Goal: Information Seeking & Learning: Find specific fact

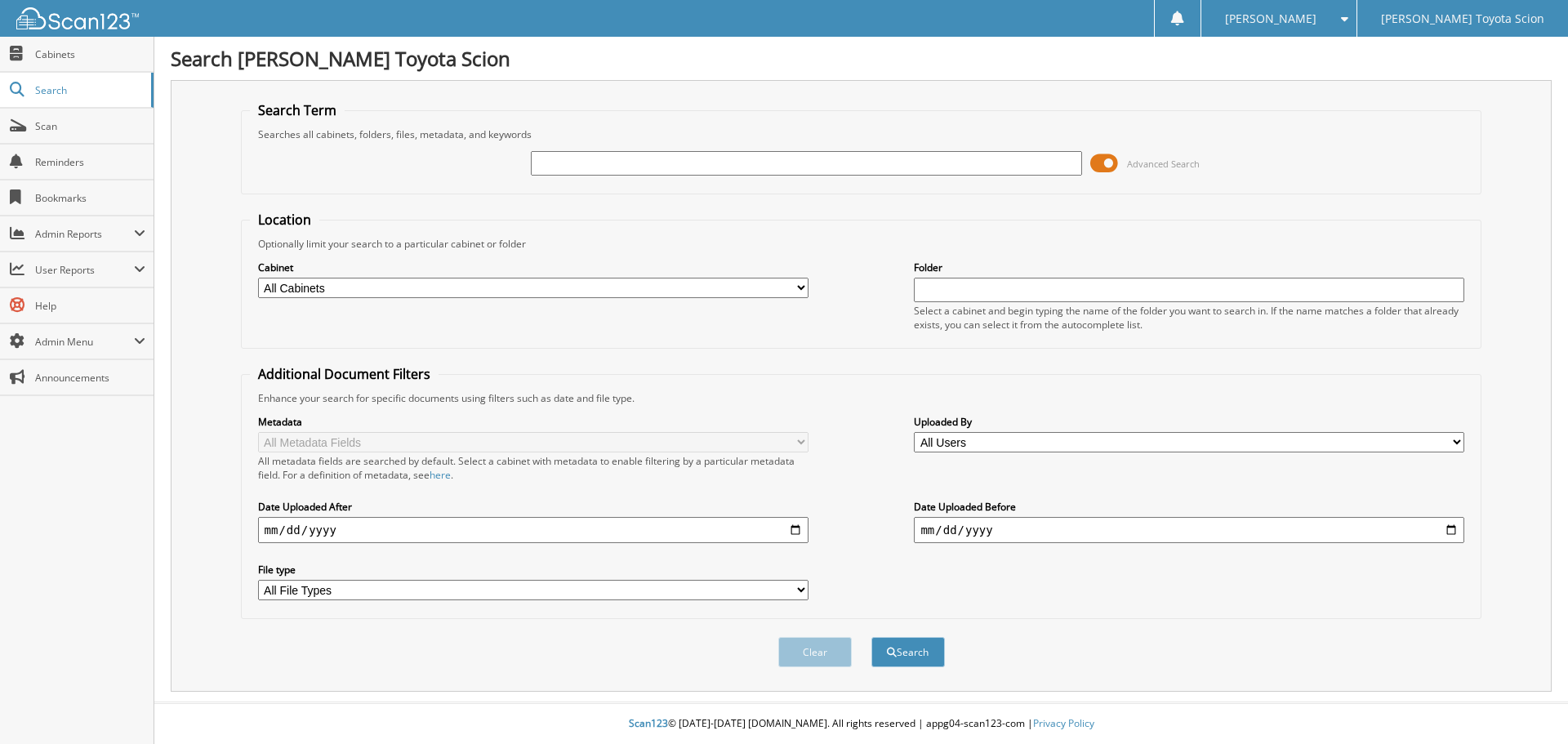
click at [660, 165] on input "text" at bounding box center [806, 162] width 551 height 24
type input "6317644"
click at [871, 637] on button "Search" at bounding box center [908, 651] width 73 height 30
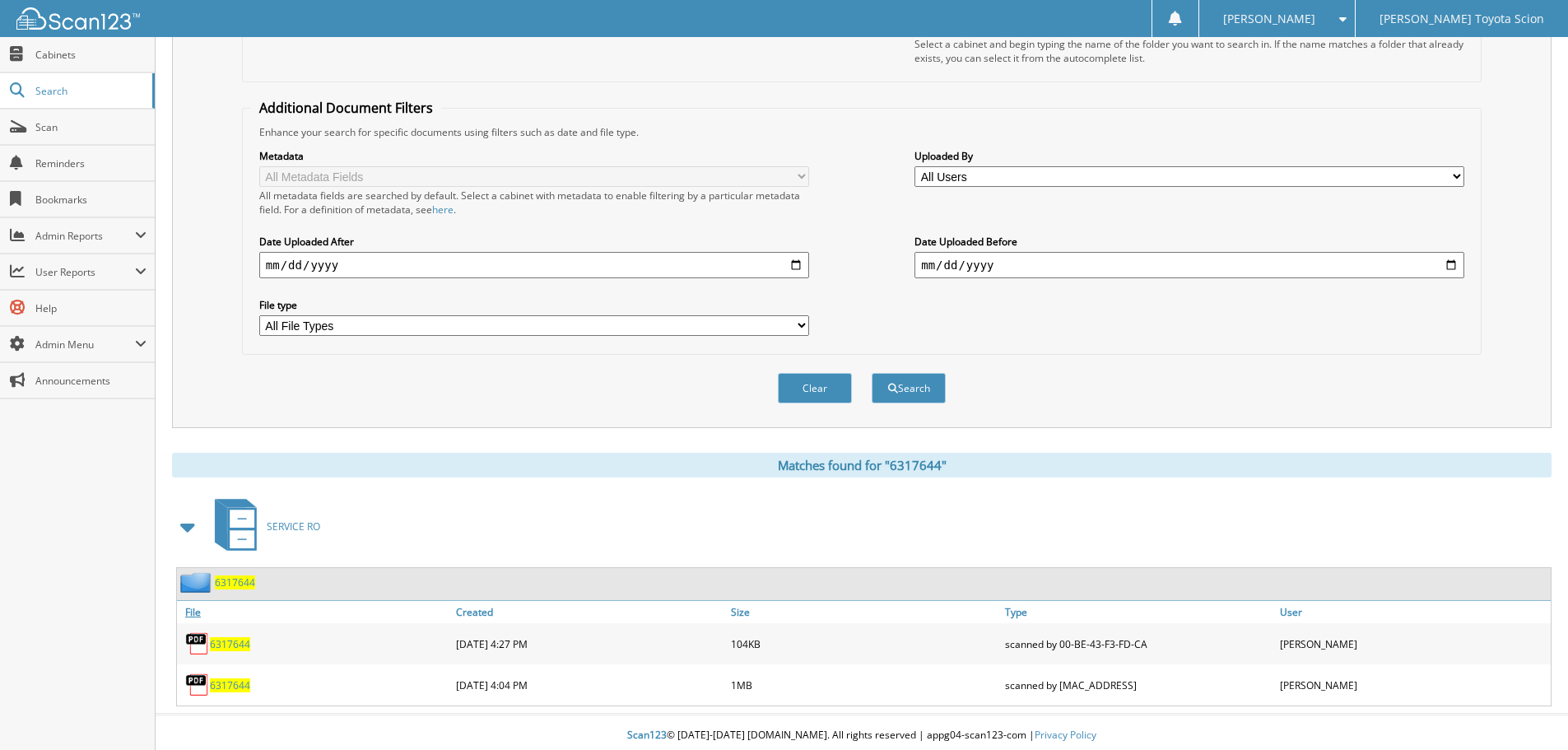
scroll to position [276, 0]
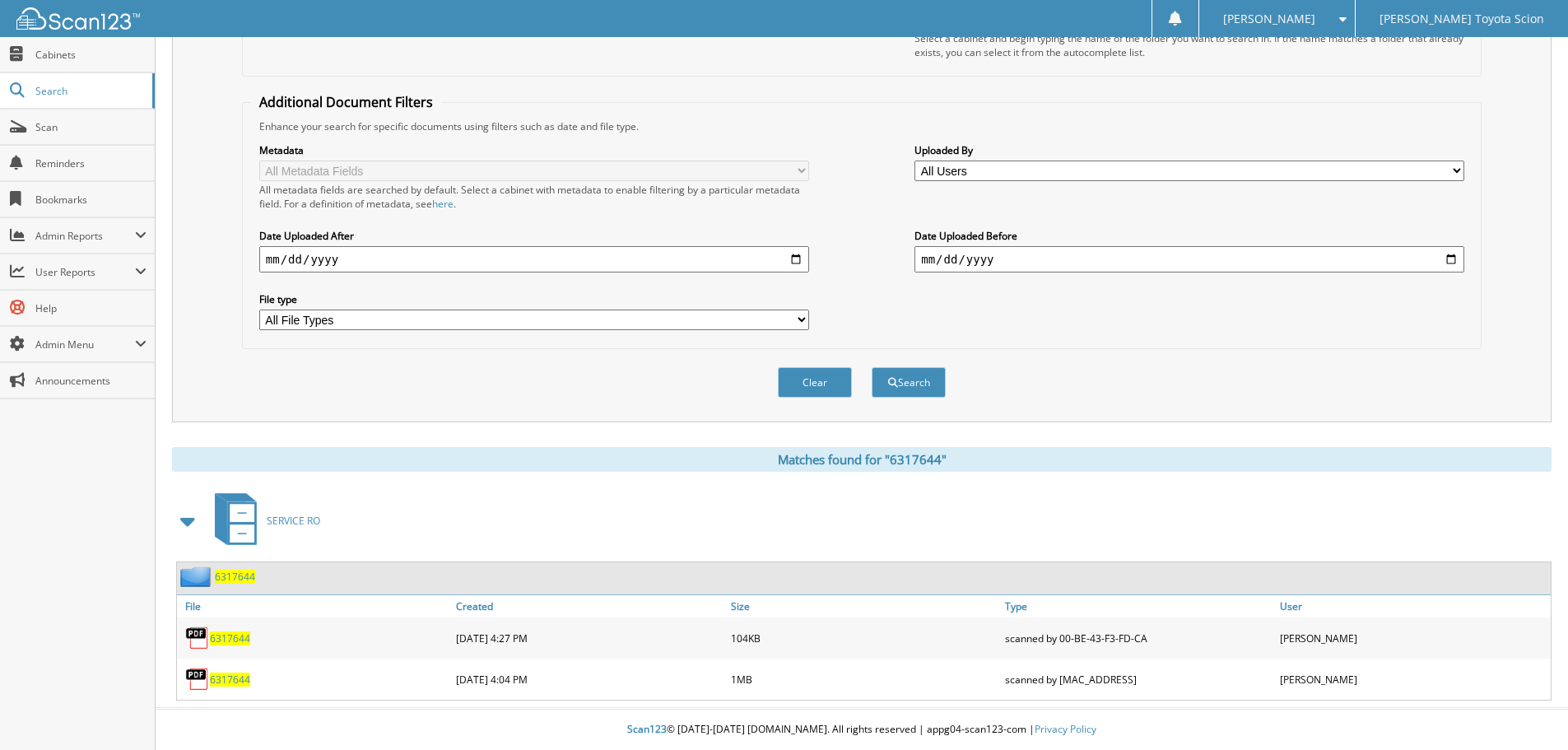
click at [232, 679] on span "6317644" at bounding box center [230, 680] width 40 height 14
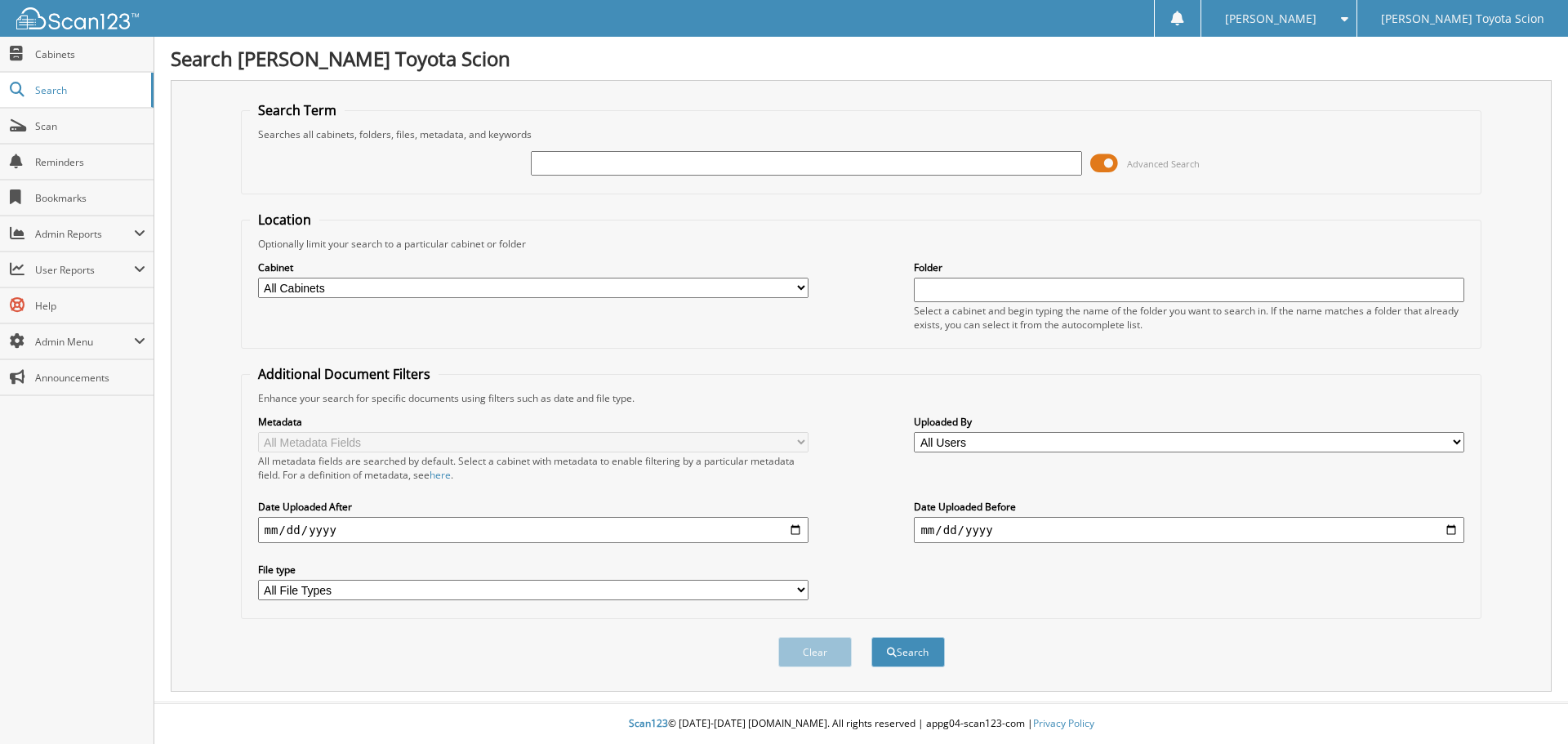
paste input "6321896"
type input "6321896"
click at [871, 637] on button "Search" at bounding box center [908, 651] width 73 height 30
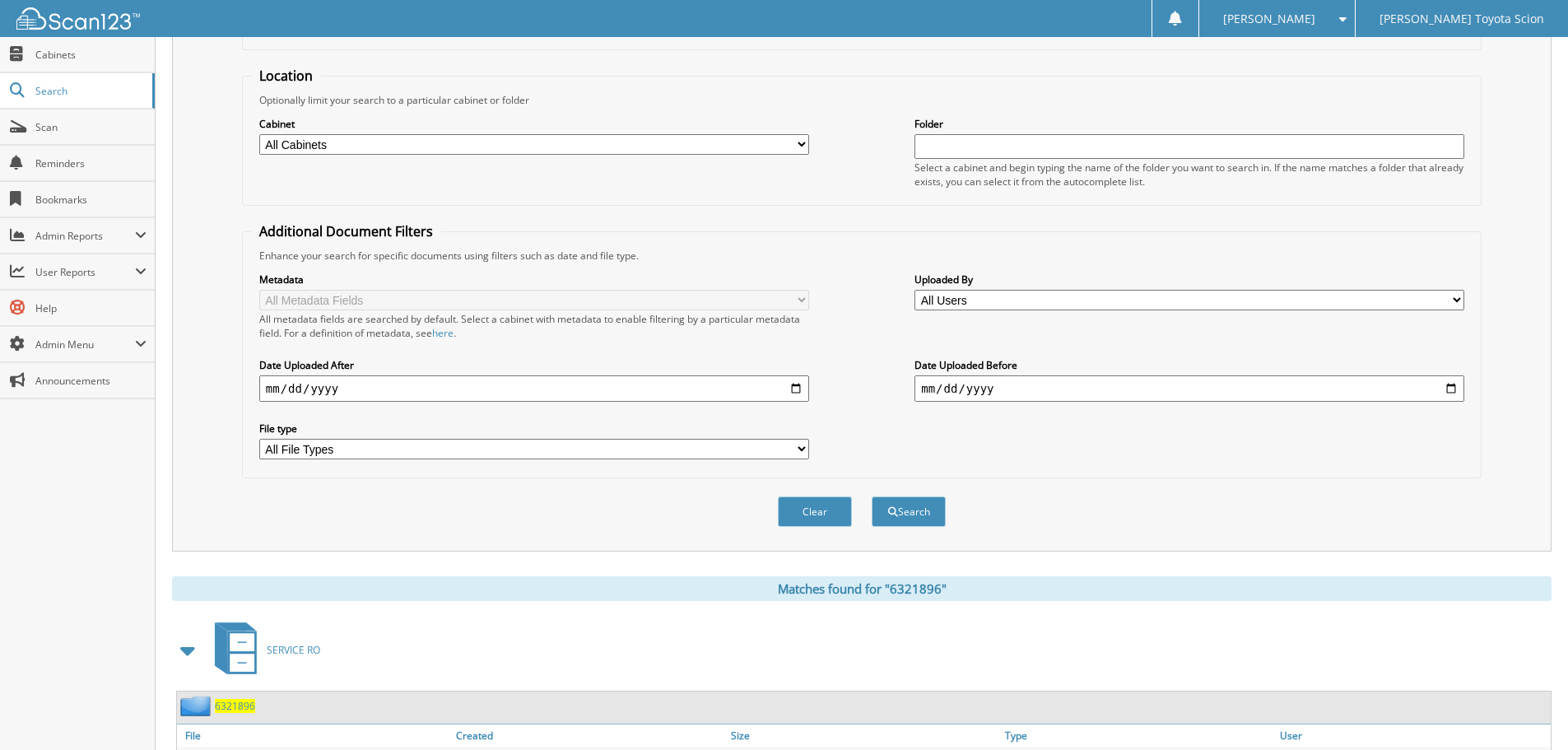
scroll to position [235, 0]
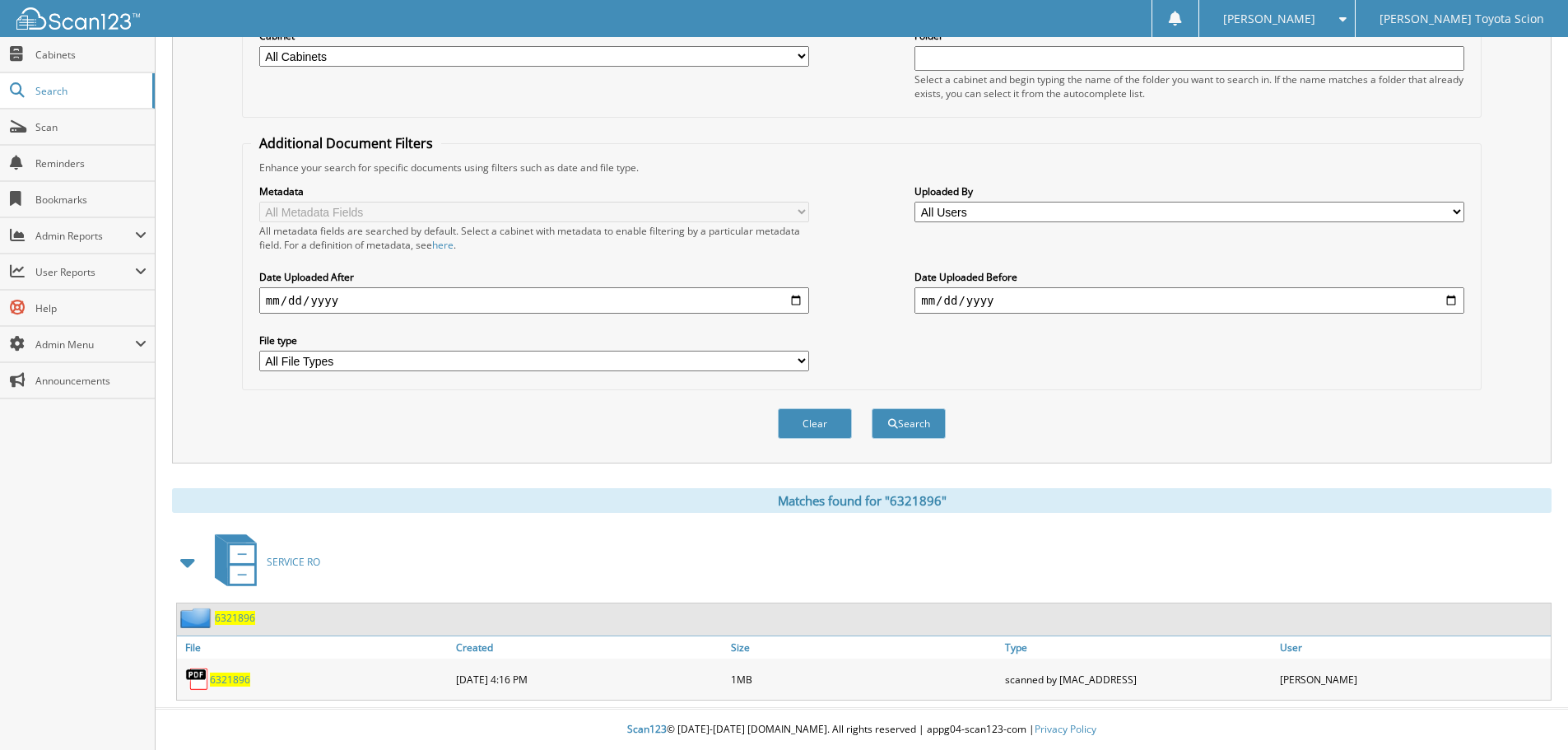
click at [224, 677] on span "6321896" at bounding box center [230, 680] width 40 height 14
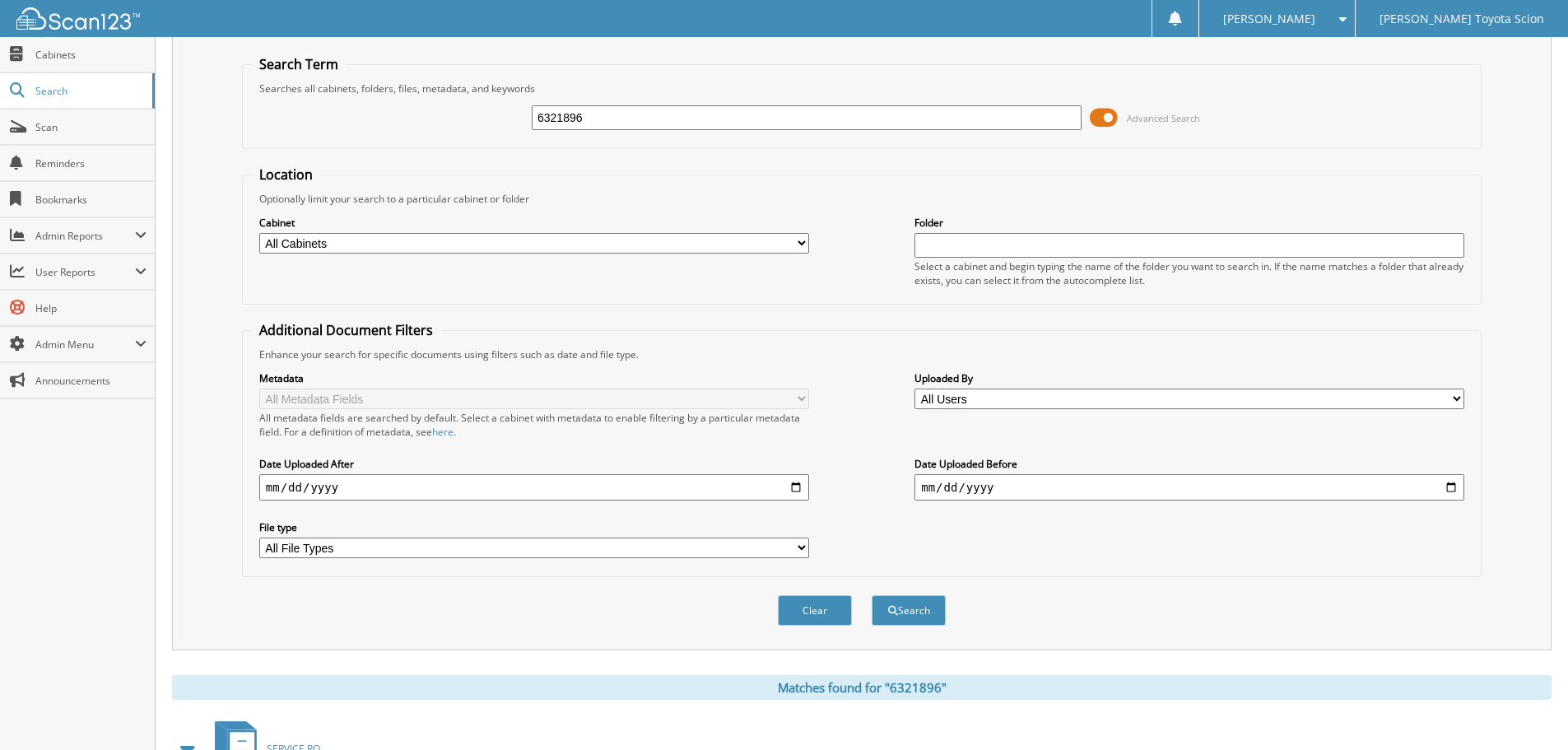
scroll to position [0, 0]
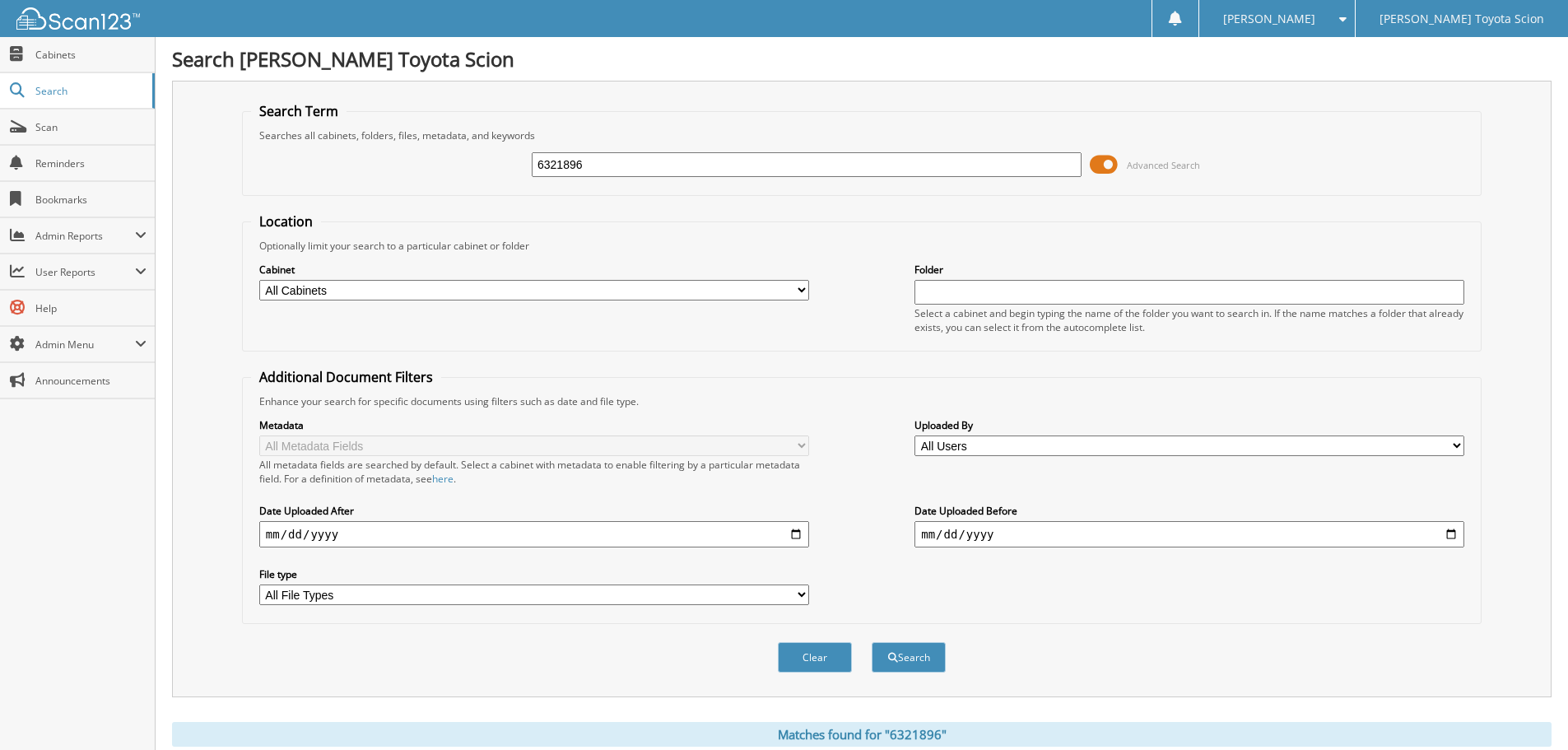
drag, startPoint x: 612, startPoint y: 168, endPoint x: 421, endPoint y: 183, distance: 191.6
click at [421, 183] on div "6321896 Advanced Search" at bounding box center [862, 165] width 1222 height 45
type input "6317644"
click at [872, 642] on button "Search" at bounding box center [909, 656] width 74 height 30
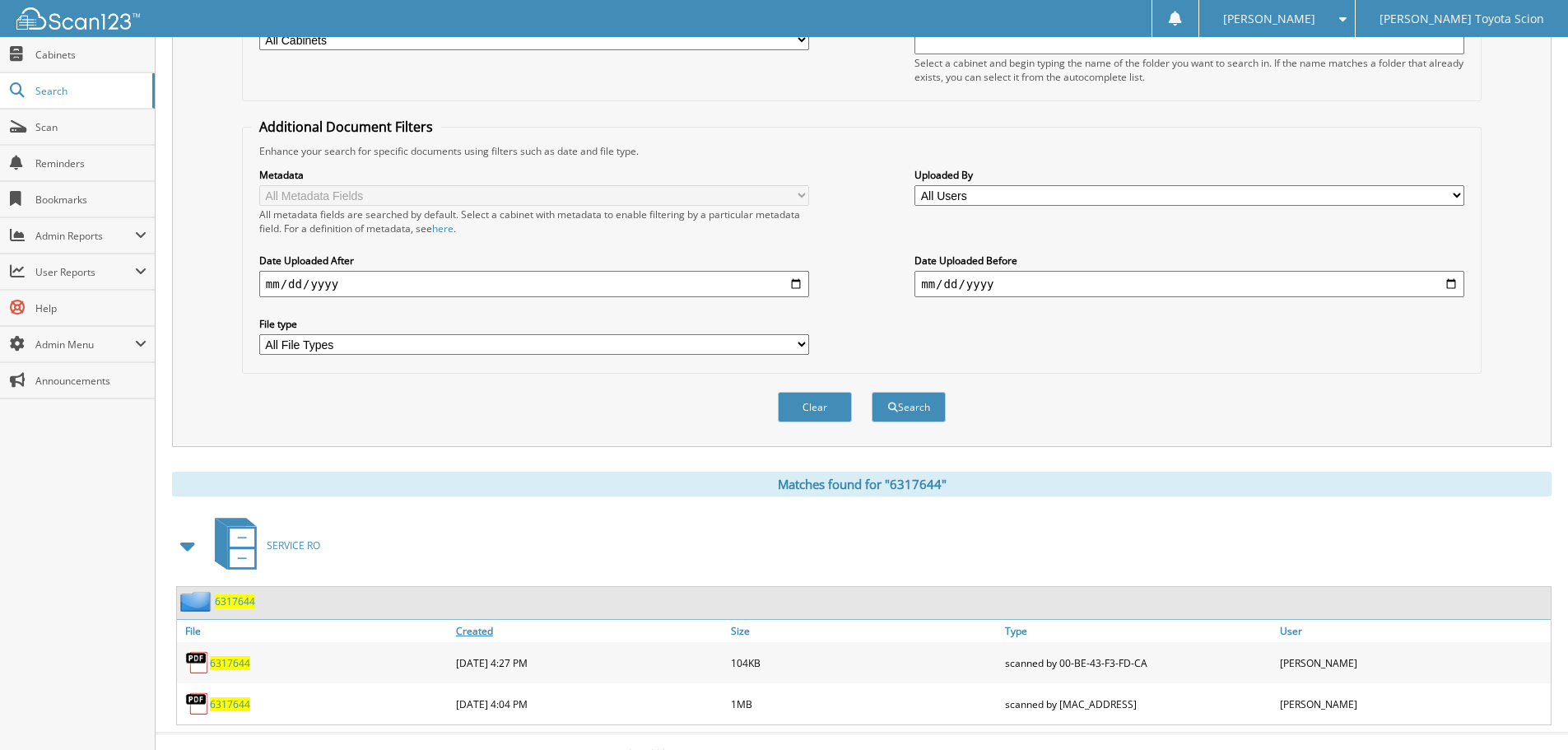
scroll to position [276, 0]
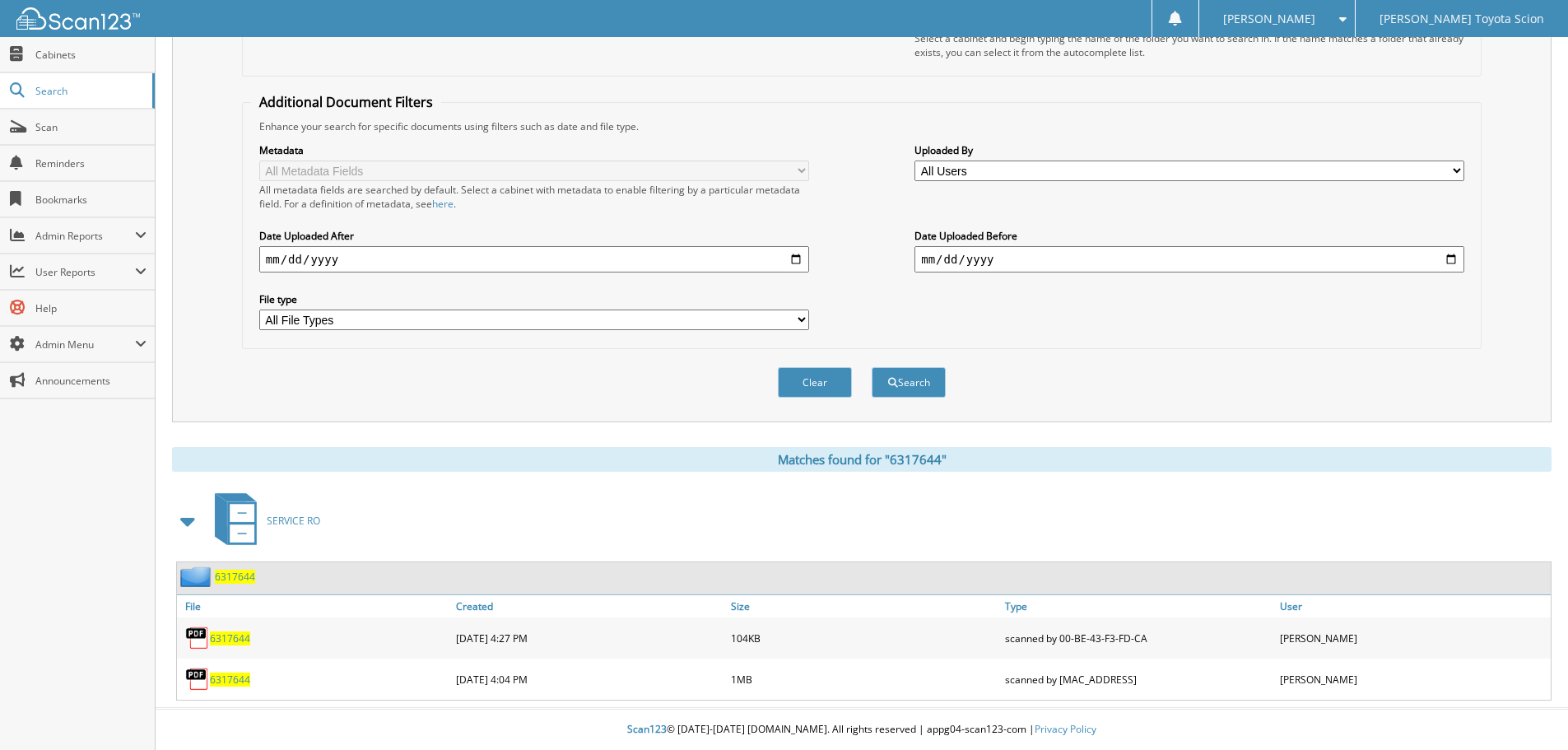
click at [237, 643] on span "6317644" at bounding box center [230, 638] width 40 height 14
